Goal: Task Accomplishment & Management: Use online tool/utility

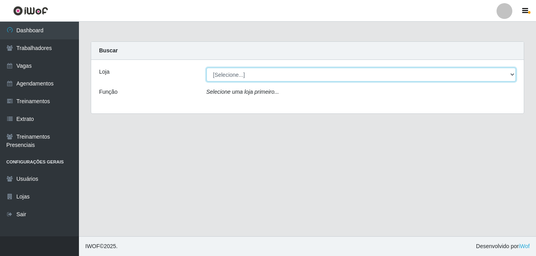
click at [242, 75] on select "[Selecione...] Super Popular" at bounding box center [361, 75] width 310 height 14
select select "537"
click at [206, 68] on select "[Selecione...] Super Popular" at bounding box center [361, 75] width 310 height 14
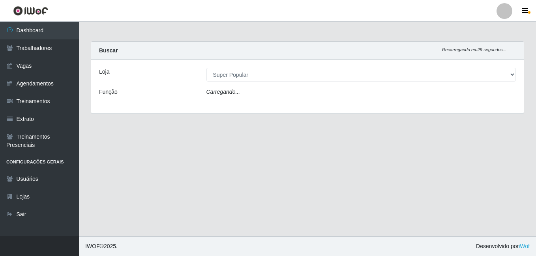
click at [245, 92] on div "Carregando..." at bounding box center [360, 93] width 321 height 11
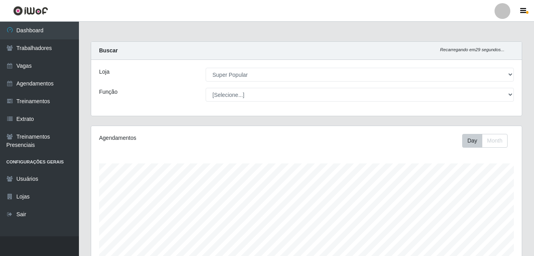
scroll to position [164, 430]
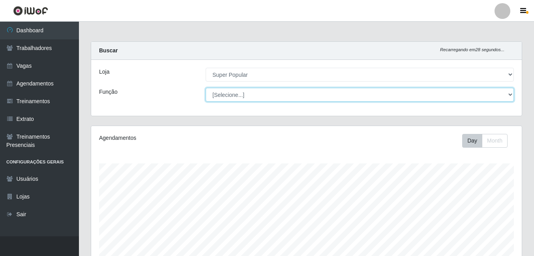
click at [246, 100] on select "[Selecione...] Repositor Repositor + Repositor ++" at bounding box center [360, 95] width 308 height 14
select select "82"
click at [206, 88] on select "[Selecione...] Repositor Repositor + Repositor ++" at bounding box center [360, 95] width 308 height 14
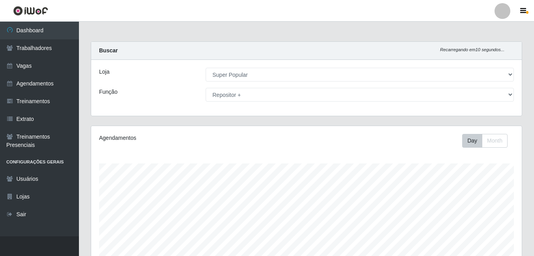
drag, startPoint x: 533, startPoint y: 69, endPoint x: 533, endPoint y: 135, distance: 66.7
click at [533, 135] on div "Carregando... Buscar Recarregando em 10 segundos... Loja [Selecione...] Super P…" at bounding box center [306, 219] width 455 height 357
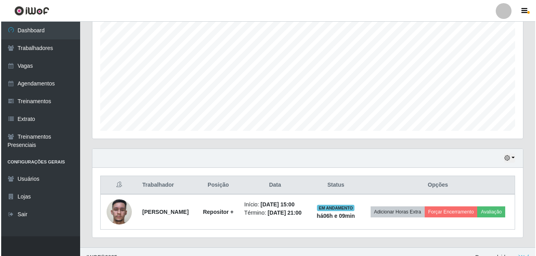
scroll to position [168, 0]
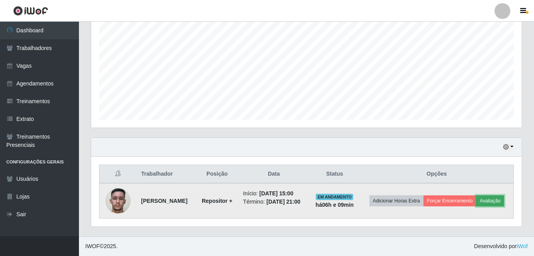
click at [476, 204] on button "Avaliação" at bounding box center [490, 201] width 28 height 11
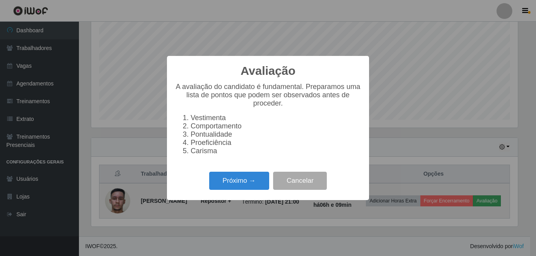
scroll to position [164, 426]
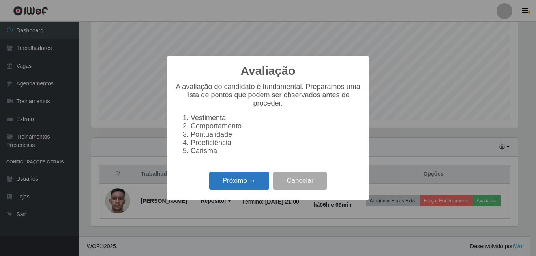
click at [253, 188] on button "Próximo →" at bounding box center [239, 181] width 60 height 19
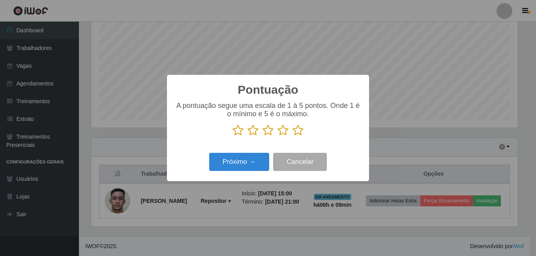
scroll to position [394306, 394043]
click at [237, 134] on icon at bounding box center [237, 131] width 11 height 12
click at [232, 136] on input "radio" at bounding box center [232, 136] width 0 height 0
click at [250, 162] on button "Próximo →" at bounding box center [239, 162] width 60 height 19
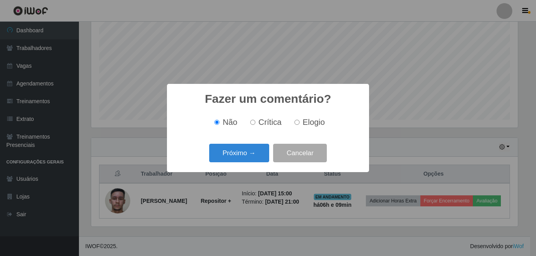
click at [257, 124] on label "Crítica" at bounding box center [264, 122] width 35 height 9
click at [255, 124] on input "Crítica" at bounding box center [252, 122] width 5 height 5
radio input "true"
click at [249, 150] on button "Próximo →" at bounding box center [239, 153] width 60 height 19
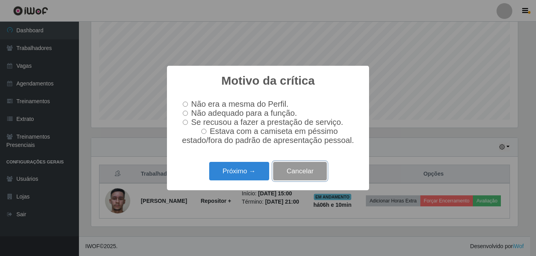
click at [308, 179] on button "Cancelar" at bounding box center [300, 171] width 54 height 19
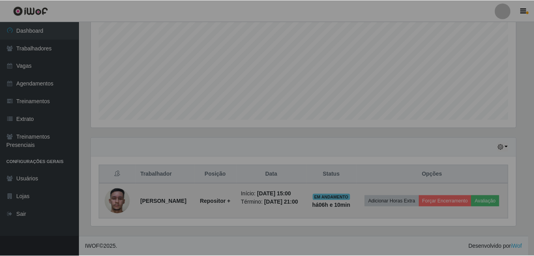
scroll to position [164, 430]
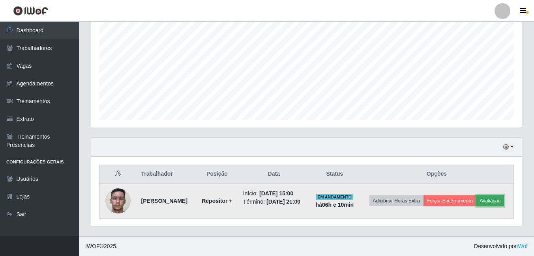
click at [476, 207] on button "Avaliação" at bounding box center [490, 201] width 28 height 11
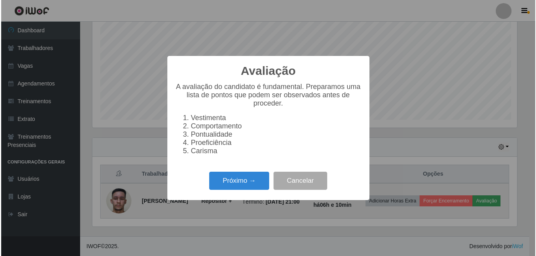
scroll to position [164, 426]
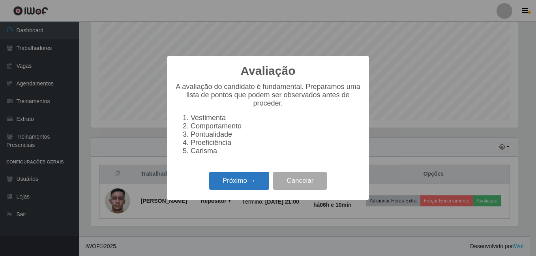
click at [241, 182] on button "Próximo →" at bounding box center [239, 181] width 60 height 19
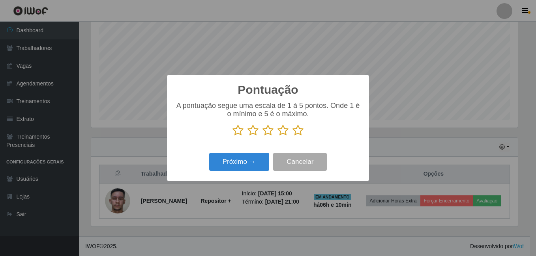
click at [239, 129] on icon at bounding box center [237, 131] width 11 height 12
click at [232, 136] on input "radio" at bounding box center [232, 136] width 0 height 0
click at [239, 159] on button "Próximo →" at bounding box center [239, 162] width 60 height 19
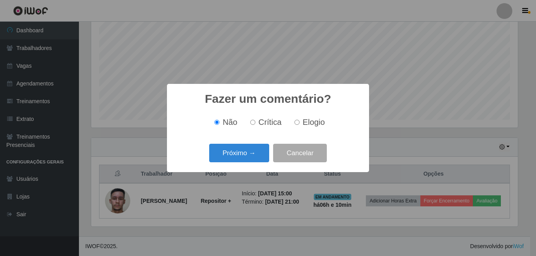
click at [307, 126] on span "Elogio" at bounding box center [314, 122] width 22 height 9
click at [299, 125] on input "Elogio" at bounding box center [296, 122] width 5 height 5
radio input "true"
click at [273, 125] on span "Crítica" at bounding box center [269, 122] width 23 height 9
click at [255, 125] on input "Crítica" at bounding box center [252, 122] width 5 height 5
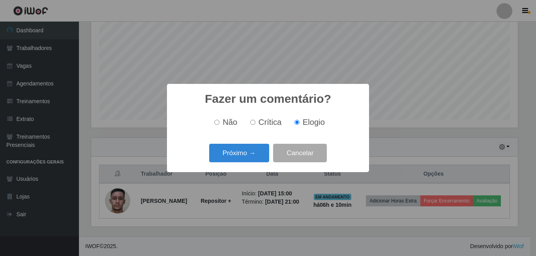
radio input "true"
click at [290, 158] on button "Cancelar" at bounding box center [300, 153] width 54 height 19
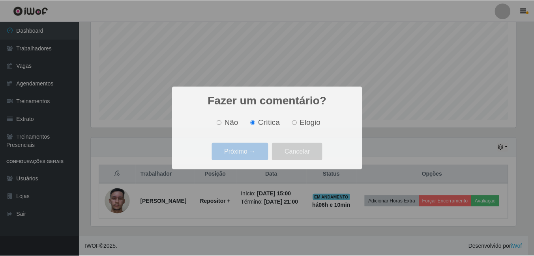
scroll to position [164, 430]
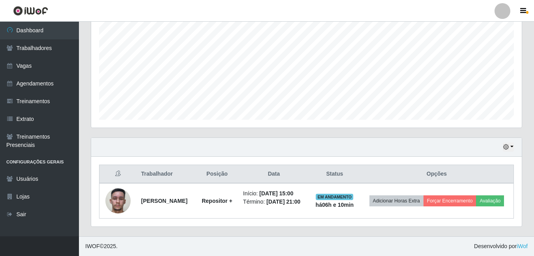
drag, startPoint x: 533, startPoint y: 147, endPoint x: 537, endPoint y: 123, distance: 23.9
click at [534, 123] on html "Perfil Alterar Senha Sair Dashboard Trabalhadores Vagas Agendamentos Treinament…" at bounding box center [267, 47] width 534 height 419
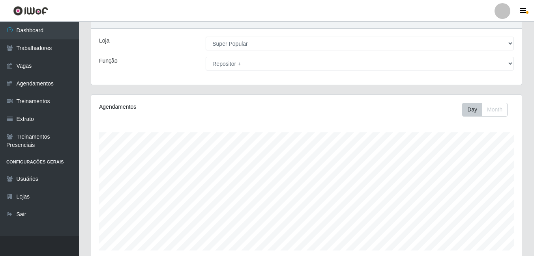
scroll to position [0, 0]
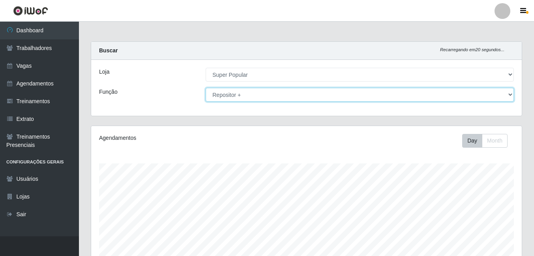
click at [265, 98] on select "[Selecione...] Repositor Repositor + Repositor ++" at bounding box center [360, 95] width 308 height 14
click at [206, 88] on select "[Selecione...] Repositor Repositor + Repositor ++" at bounding box center [360, 95] width 308 height 14
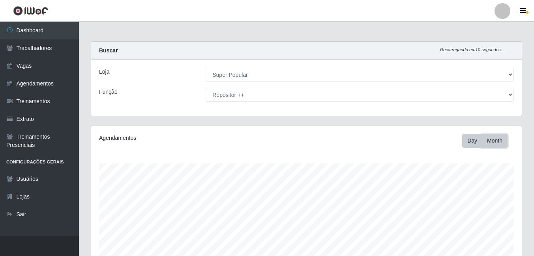
click at [492, 141] on button "Month" at bounding box center [495, 141] width 26 height 14
click at [471, 140] on button "Day" at bounding box center [472, 141] width 20 height 14
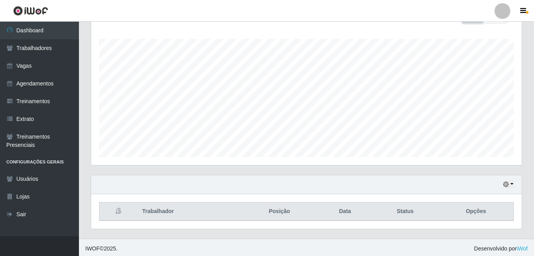
scroll to position [127, 0]
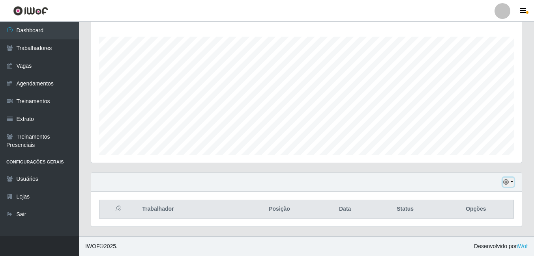
click at [508, 181] on icon "button" at bounding box center [506, 182] width 6 height 6
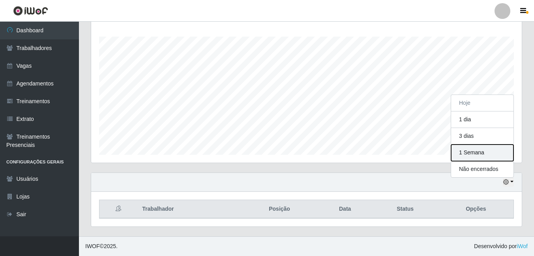
click at [473, 159] on button "1 Semana" at bounding box center [482, 153] width 62 height 17
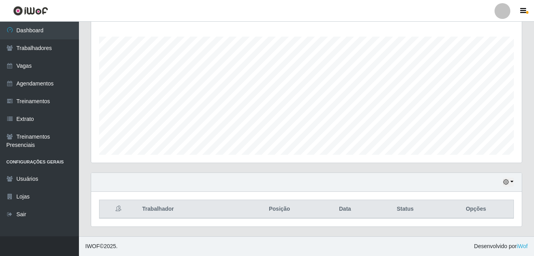
click at [529, 120] on div "Carregando... Buscar Recarregando em 8 segundos... Loja [Selecione...] Super Po…" at bounding box center [306, 75] width 455 height 322
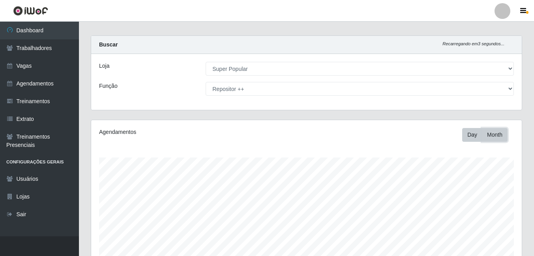
click at [490, 133] on button "Month" at bounding box center [495, 135] width 26 height 14
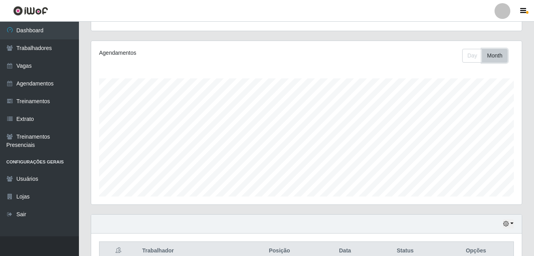
scroll to position [127, 0]
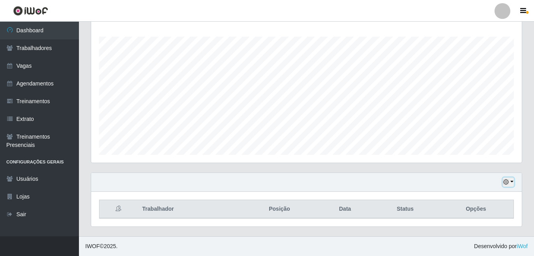
click at [512, 180] on button "button" at bounding box center [508, 182] width 11 height 9
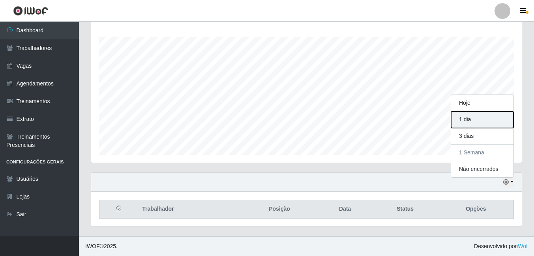
click at [473, 124] on button "1 dia" at bounding box center [482, 120] width 62 height 17
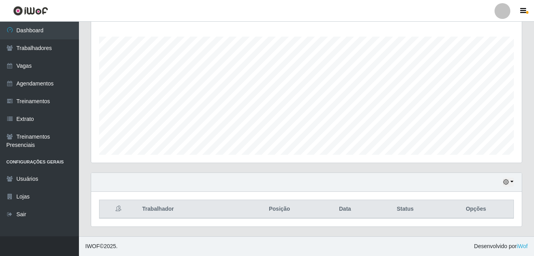
click at [515, 183] on div "Hoje 1 dia 3 dias 1 Semana Não encerrados" at bounding box center [306, 182] width 430 height 19
click at [510, 183] on button "button" at bounding box center [508, 182] width 11 height 9
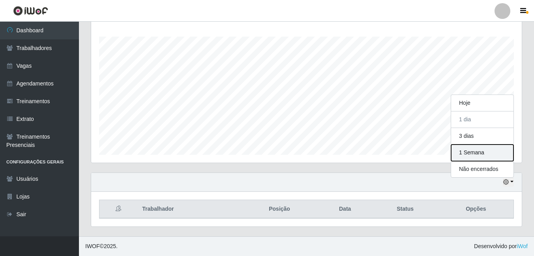
click at [473, 151] on button "1 Semana" at bounding box center [482, 153] width 62 height 17
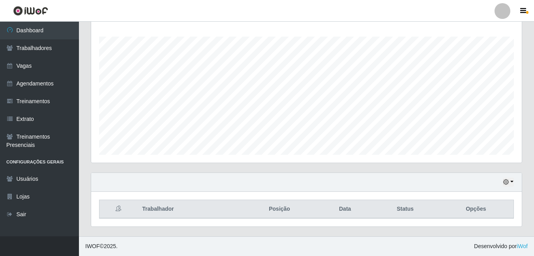
drag, startPoint x: 537, startPoint y: 176, endPoint x: 537, endPoint y: 94, distance: 82.0
click at [534, 94] on html "Perfil Alterar Senha Sair Dashboard Trabalhadores Vagas Agendamentos Treinament…" at bounding box center [267, 64] width 534 height 383
drag, startPoint x: 537, startPoint y: 94, endPoint x: 527, endPoint y: 130, distance: 37.1
click at [528, 129] on div "Carregando... Buscar Recarregando em 9 segundos... Loja [Selecione...] Super Po…" at bounding box center [306, 75] width 455 height 322
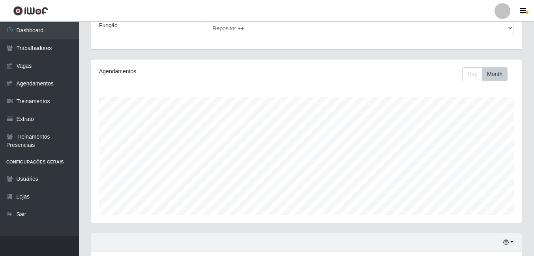
scroll to position [57, 0]
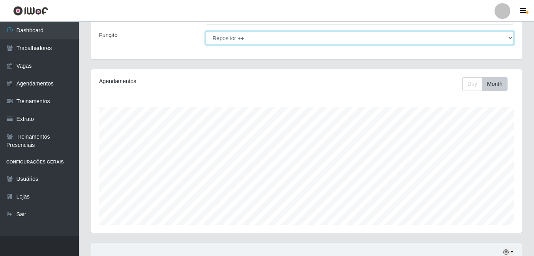
click at [257, 42] on select "[Selecione...] Repositor Repositor + Repositor ++" at bounding box center [360, 38] width 308 height 14
click at [206, 31] on select "[Selecione...] Repositor Repositor + Repositor ++" at bounding box center [360, 38] width 308 height 14
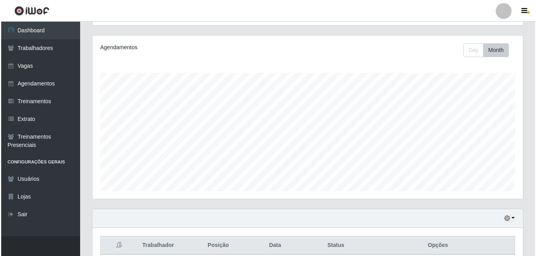
scroll to position [209, 0]
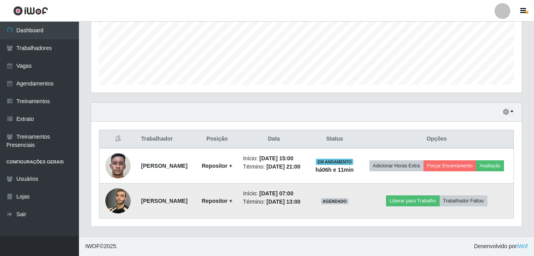
click at [122, 190] on img at bounding box center [117, 201] width 25 height 34
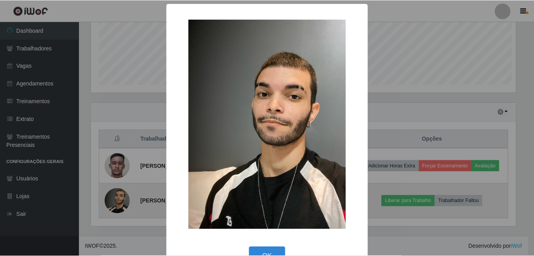
scroll to position [164, 426]
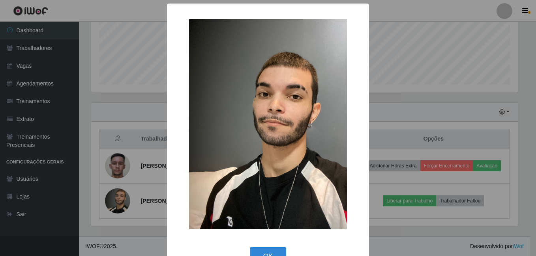
click at [404, 236] on div "× OK Cancel" at bounding box center [268, 128] width 536 height 256
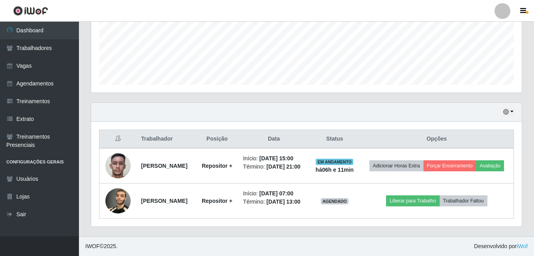
scroll to position [164, 430]
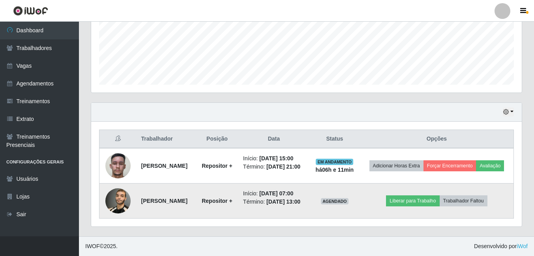
click at [309, 217] on td "Início: [DATE] 07:00 Término: [DATE] 13:00" at bounding box center [273, 201] width 71 height 35
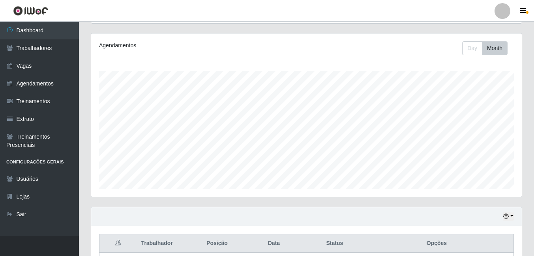
scroll to position [0, 0]
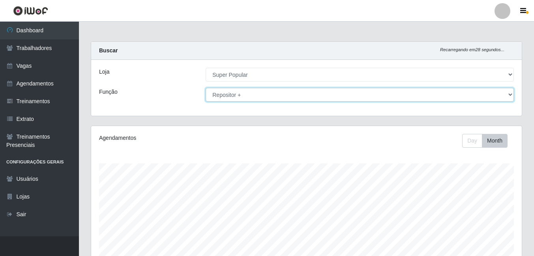
click at [246, 93] on select "[Selecione...] Repositor Repositor + Repositor ++" at bounding box center [360, 95] width 308 height 14
click at [206, 88] on select "[Selecione...] Repositor Repositor + Repositor ++" at bounding box center [360, 95] width 308 height 14
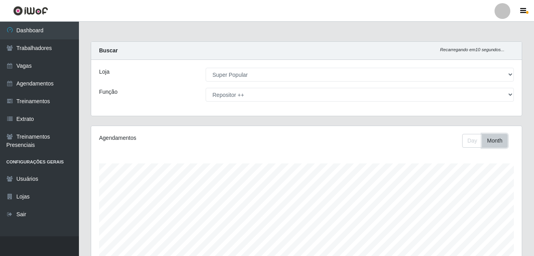
click at [492, 141] on button "Month" at bounding box center [495, 141] width 26 height 14
click at [471, 141] on button "Day" at bounding box center [472, 141] width 20 height 14
click at [490, 142] on button "Month" at bounding box center [495, 141] width 26 height 14
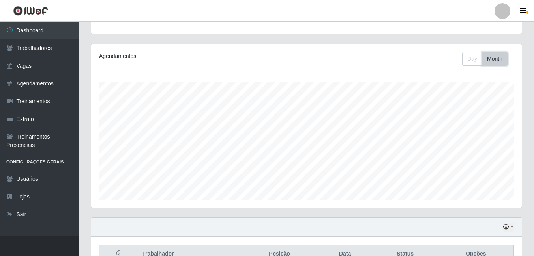
scroll to position [127, 0]
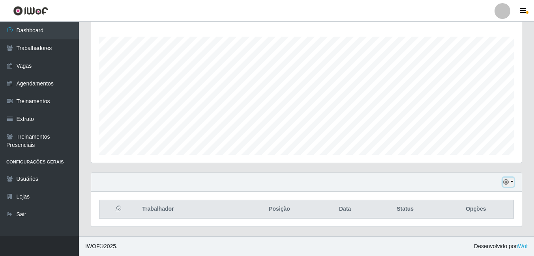
click at [506, 184] on icon "button" at bounding box center [506, 182] width 6 height 6
click at [527, 163] on div "Agendamentos Day Month" at bounding box center [306, 86] width 443 height 174
click at [507, 183] on icon "button" at bounding box center [506, 182] width 6 height 6
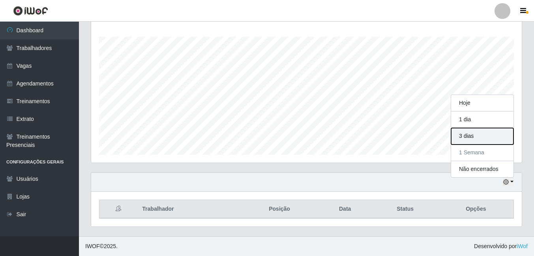
click at [475, 139] on button "3 dias" at bounding box center [482, 136] width 62 height 17
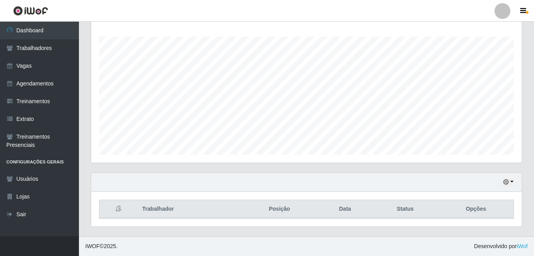
click at [500, 183] on div "Hoje 1 dia 3 dias 1 Semana Não encerrados" at bounding box center [306, 182] width 430 height 19
click at [505, 183] on icon "button" at bounding box center [506, 182] width 6 height 6
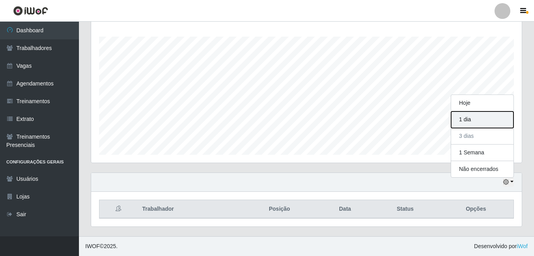
click at [475, 120] on button "1 dia" at bounding box center [482, 120] width 62 height 17
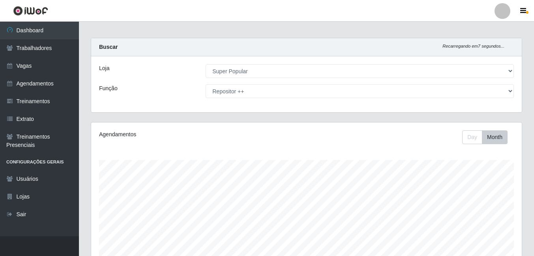
scroll to position [3, 0]
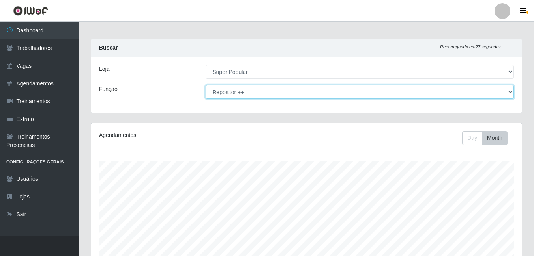
click at [234, 92] on select "[Selecione...] Repositor Repositor + Repositor ++" at bounding box center [360, 92] width 308 height 14
select select "82"
click at [206, 85] on select "[Selecione...] Repositor Repositor + Repositor ++" at bounding box center [360, 92] width 308 height 14
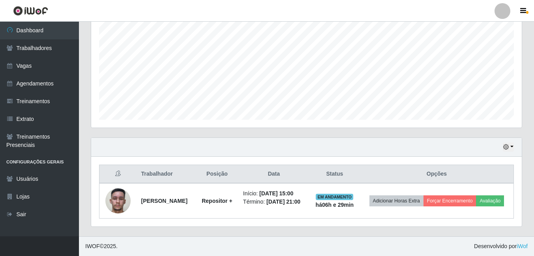
scroll to position [0, 0]
